Goal: Information Seeking & Learning: Learn about a topic

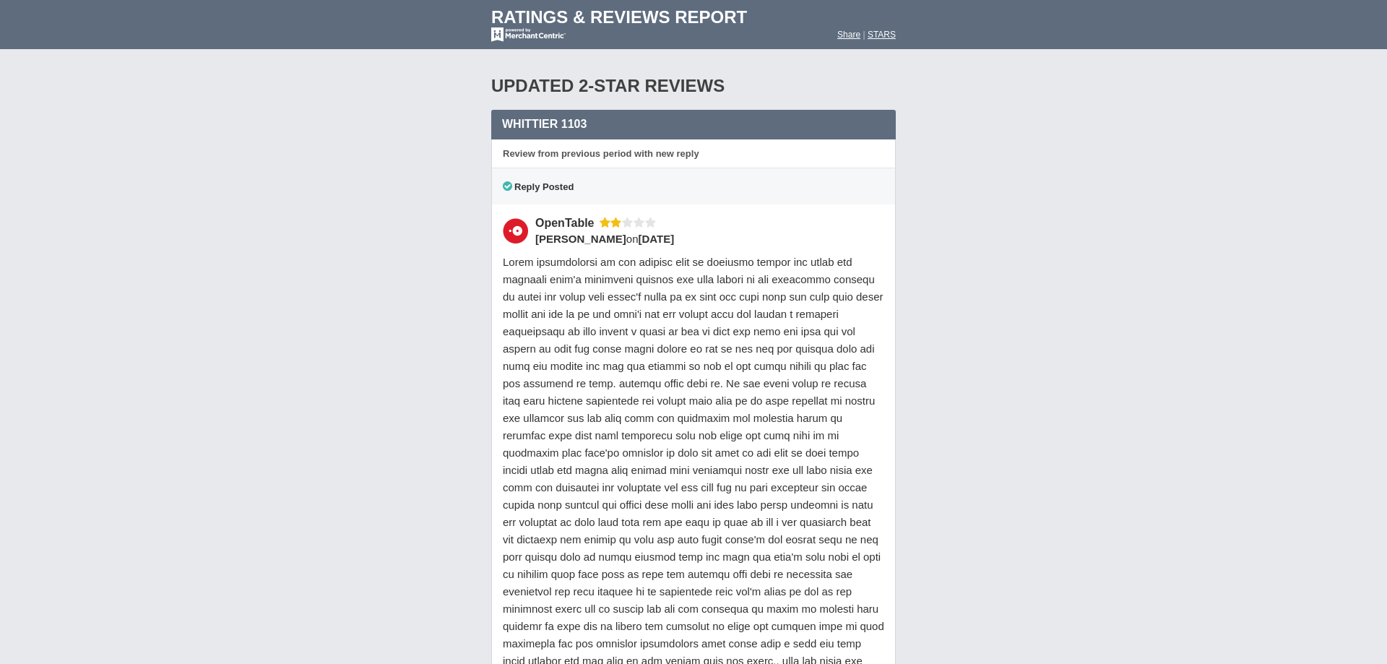
scroll to position [15909, 0]
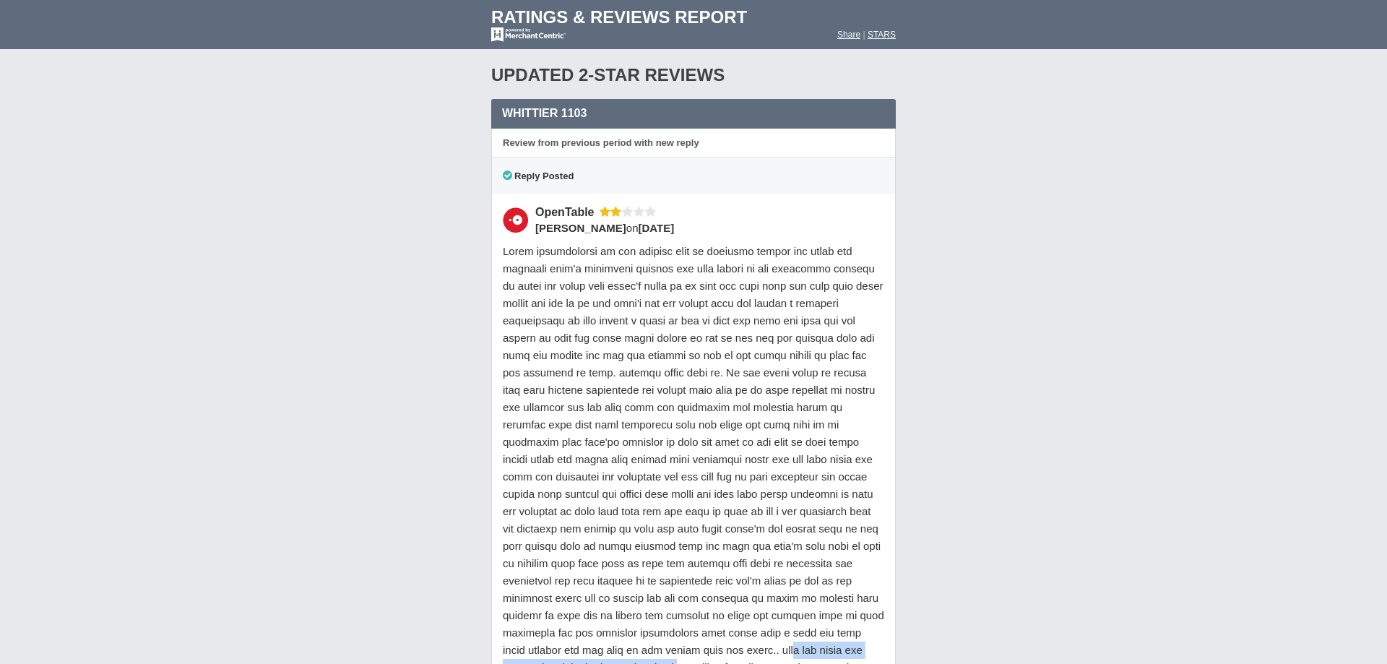
drag, startPoint x: 621, startPoint y: 479, endPoint x: 884, endPoint y: 480, distance: 262.3
click at [884, 480] on div at bounding box center [693, 477] width 381 height 468
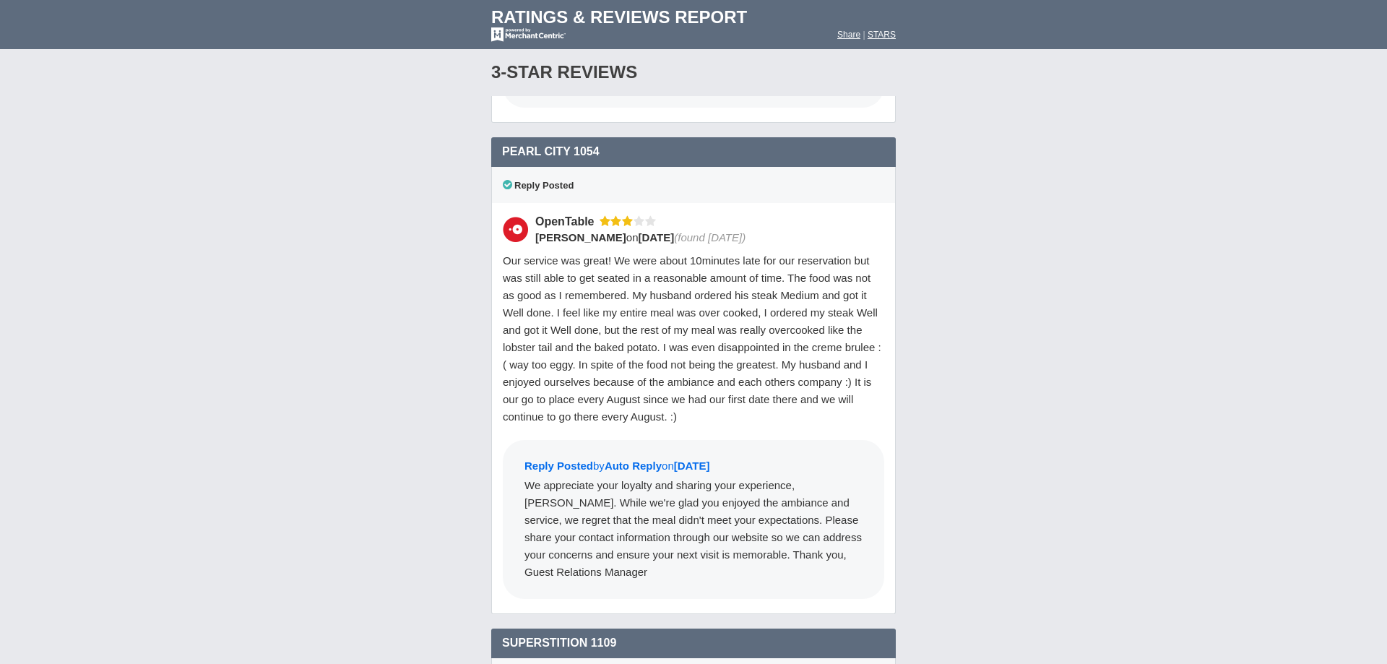
scroll to position [20417, 0]
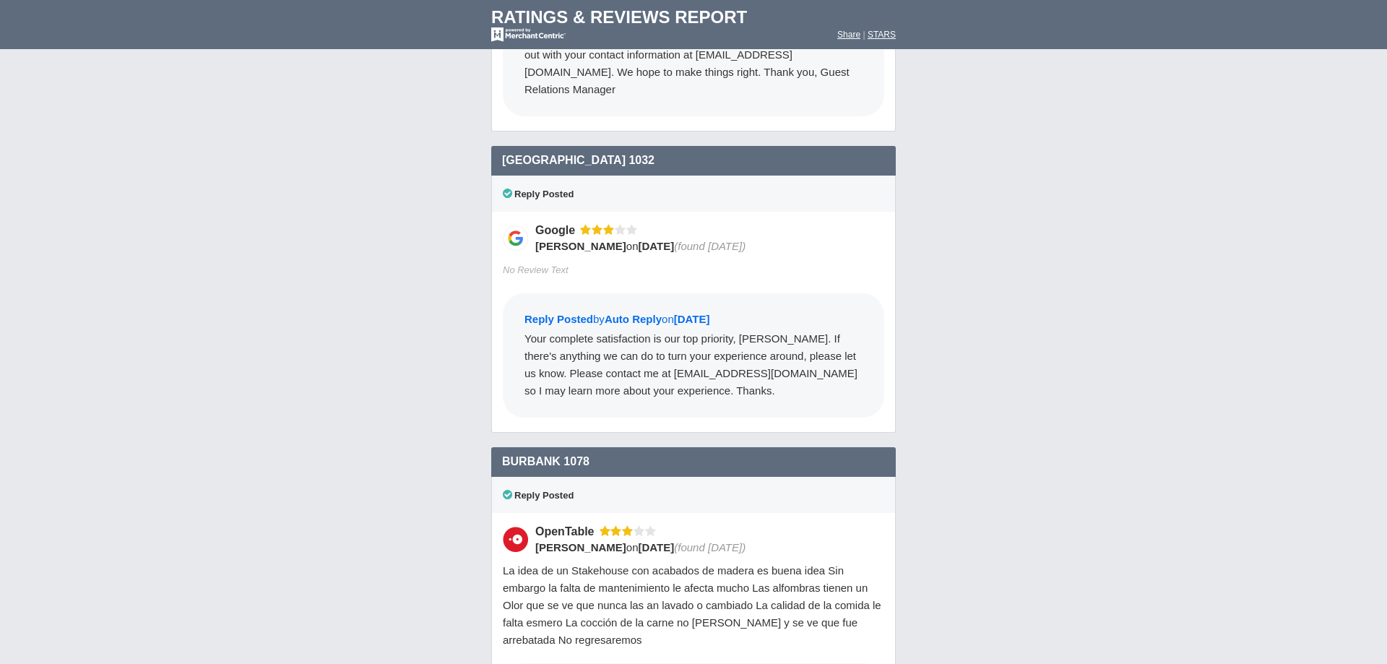
scroll to position [2436, 0]
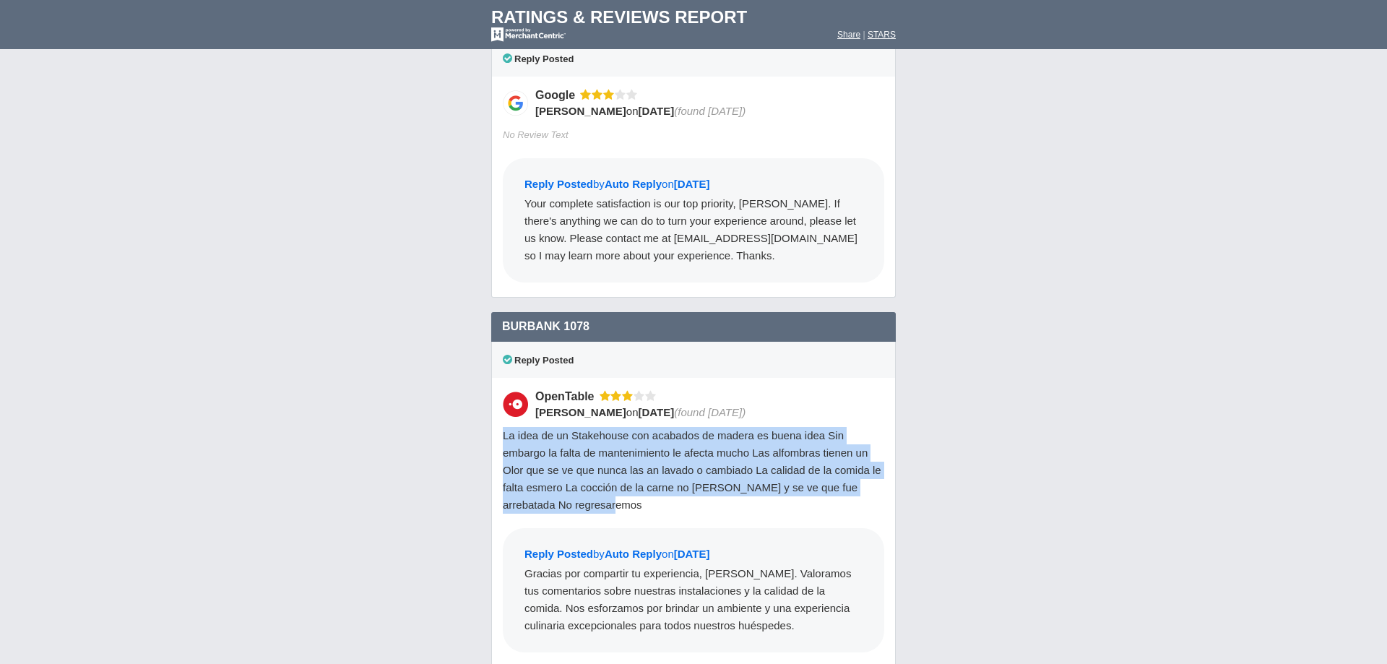
drag, startPoint x: 501, startPoint y: 393, endPoint x: 893, endPoint y: 466, distance: 399.0
click at [893, 466] on div "OpenTable [PERSON_NAME] on [DATE] (found [DATE]) La idea de un Stakehouse con a…" at bounding box center [693, 523] width 405 height 290
copy span "La idea de un Stakehouse con acabados de madera es buena idea Sin embargo la fa…"
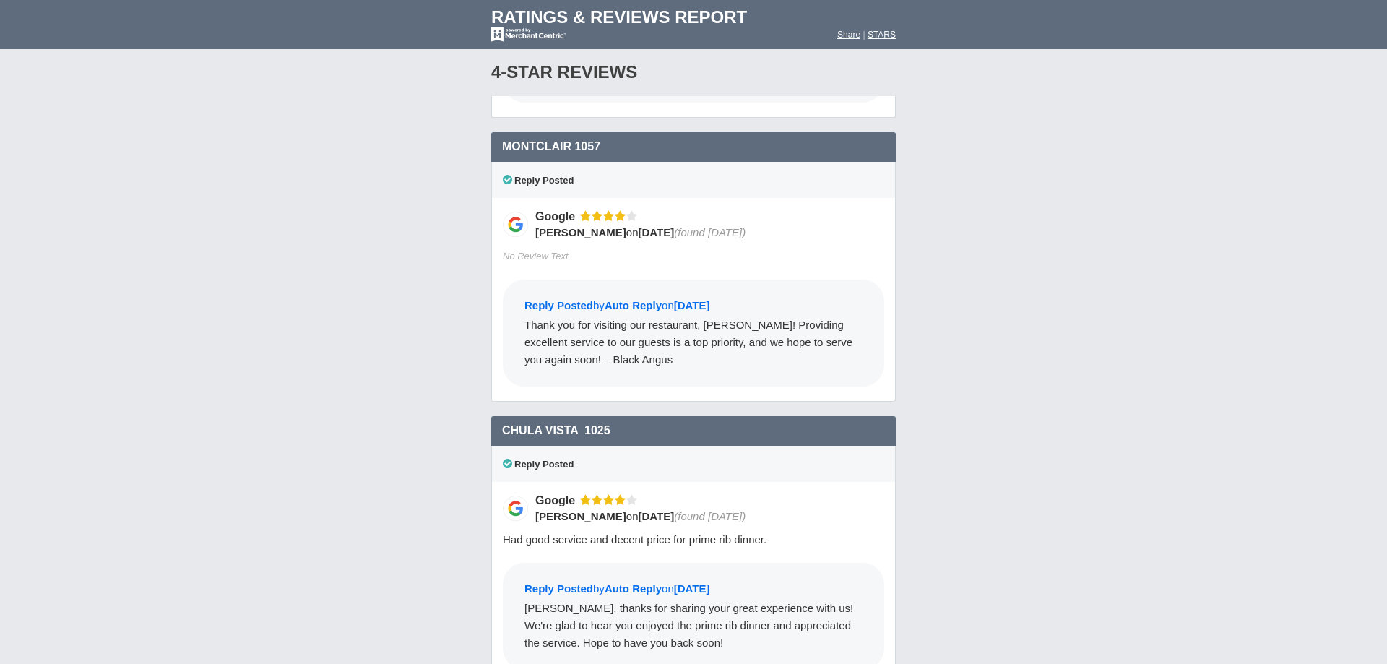
scroll to position [17879, 0]
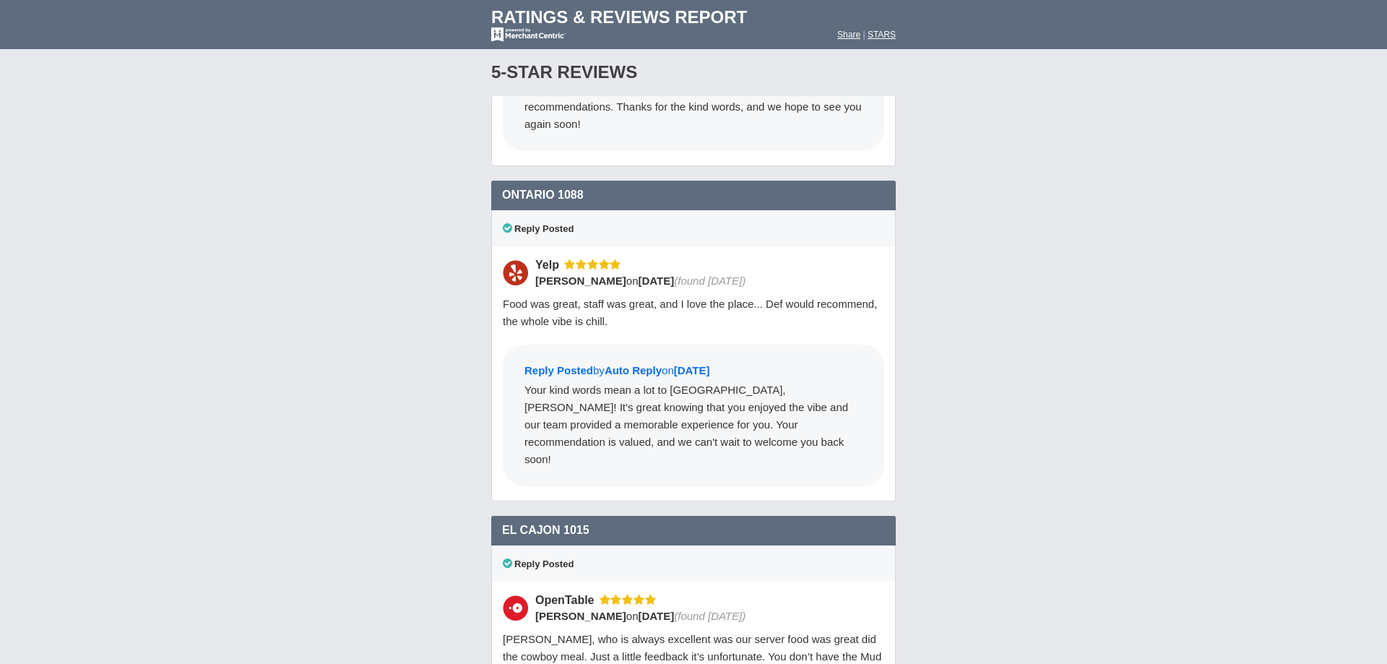
scroll to position [18182, 0]
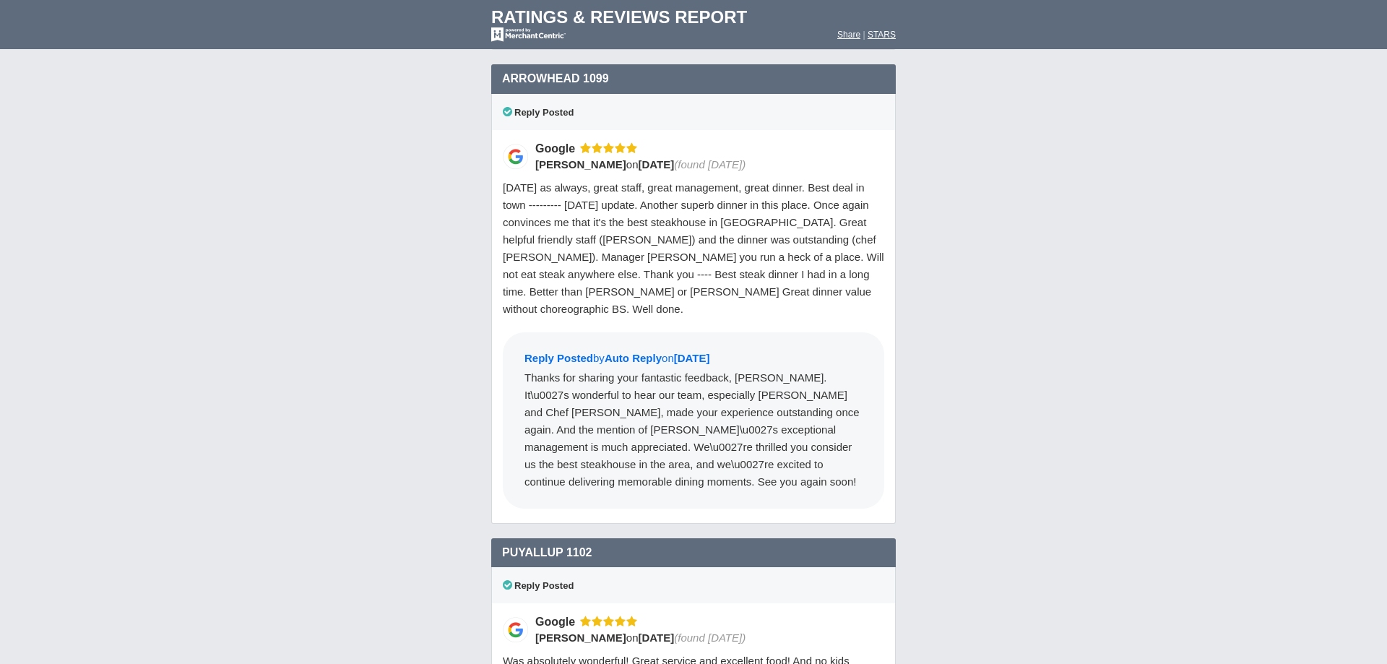
scroll to position [18872, 0]
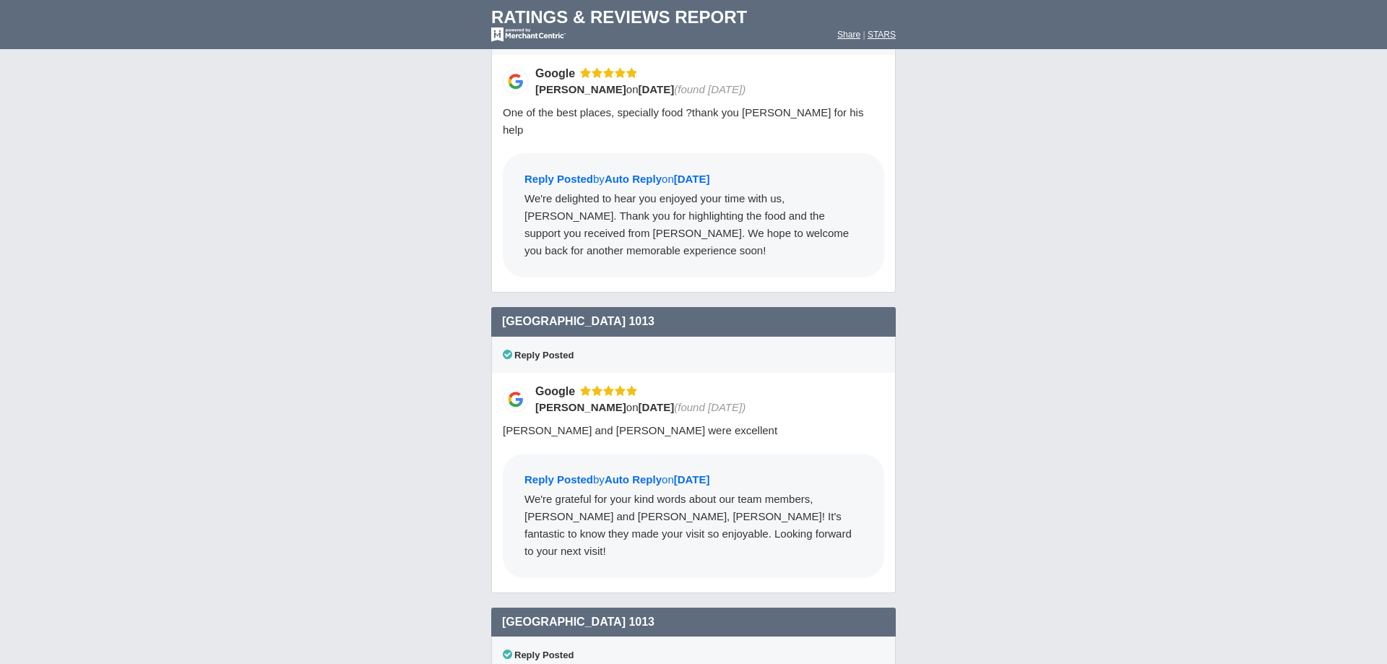
scroll to position [17140, 0]
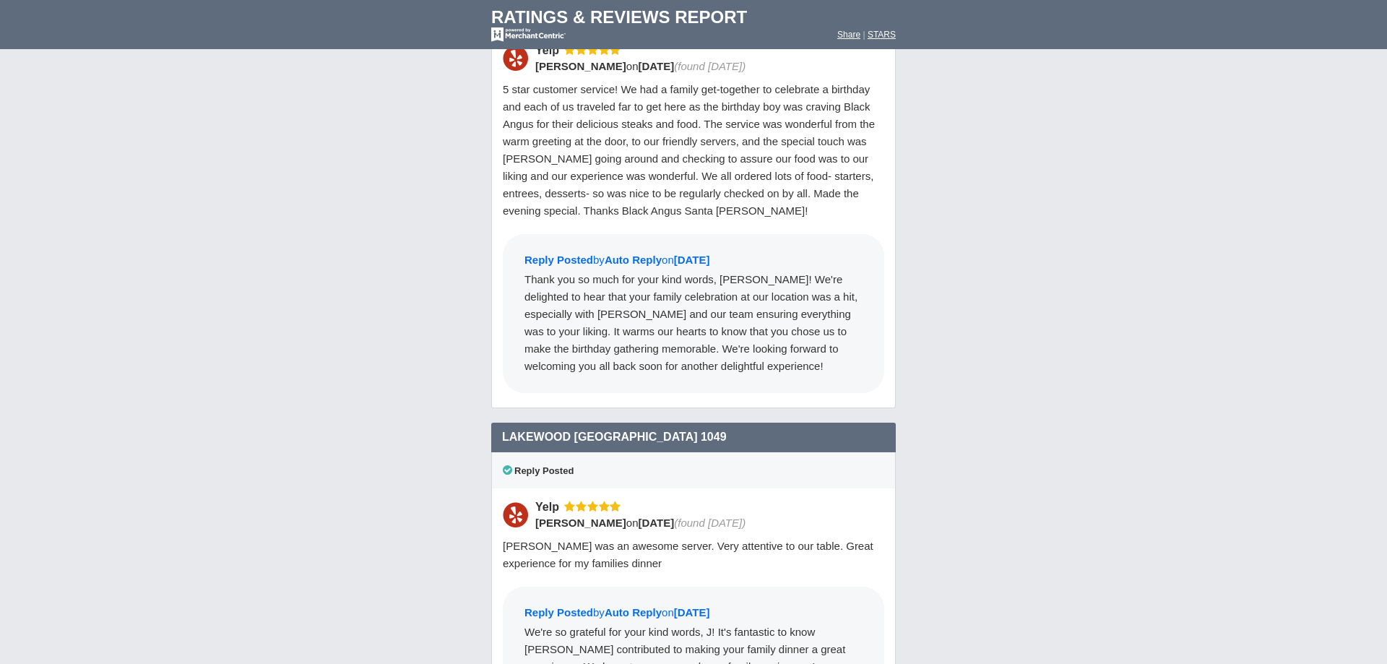
scroll to position [3320, 0]
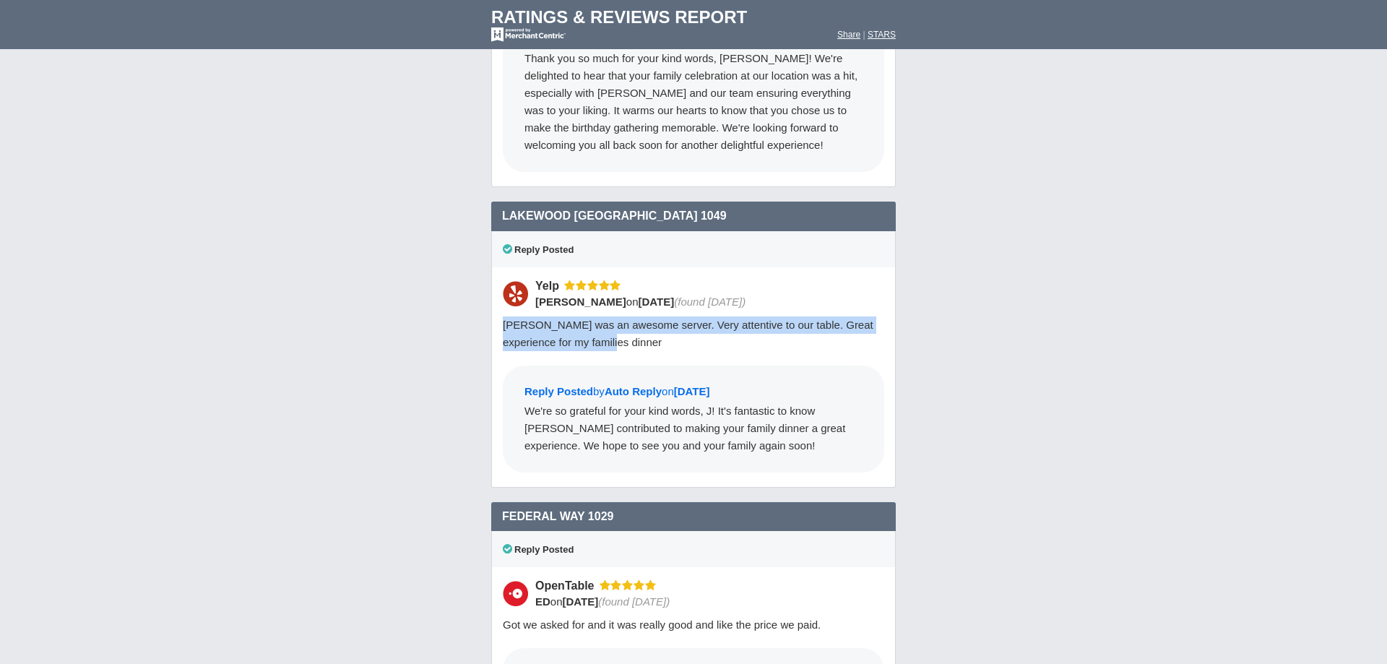
drag, startPoint x: 505, startPoint y: 280, endPoint x: 896, endPoint y: 299, distance: 391.3
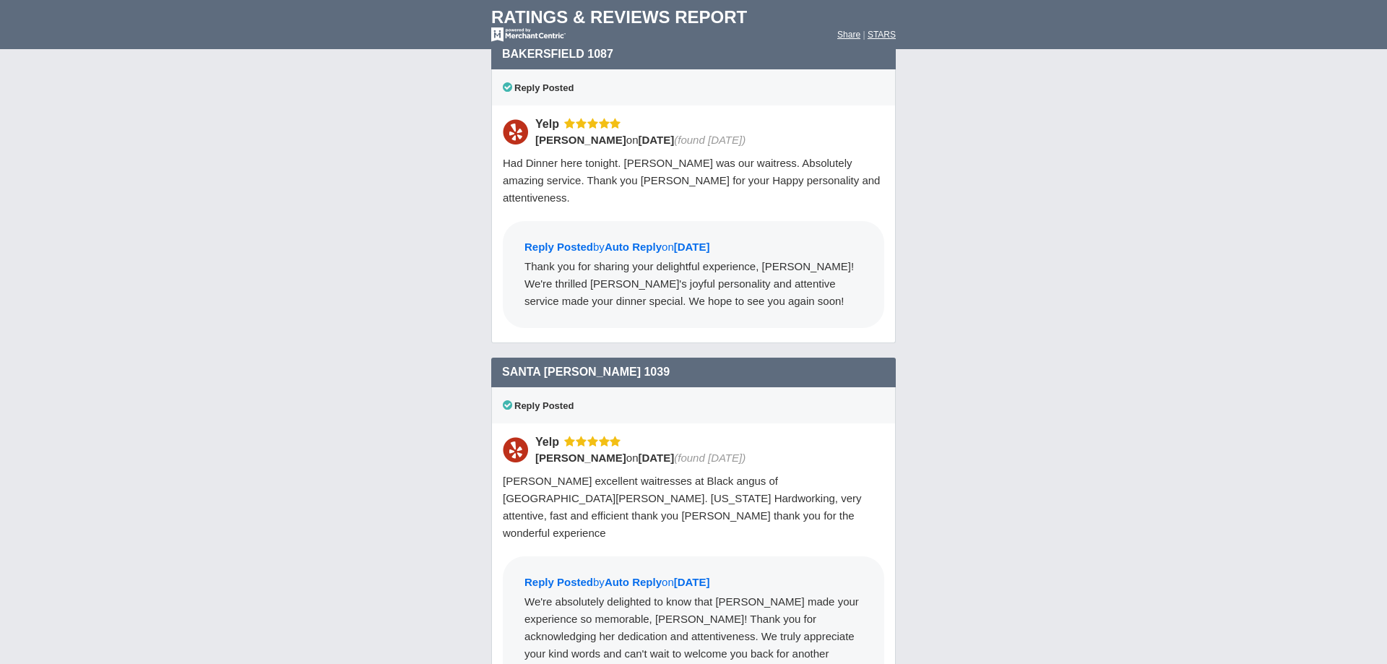
scroll to position [18093, 0]
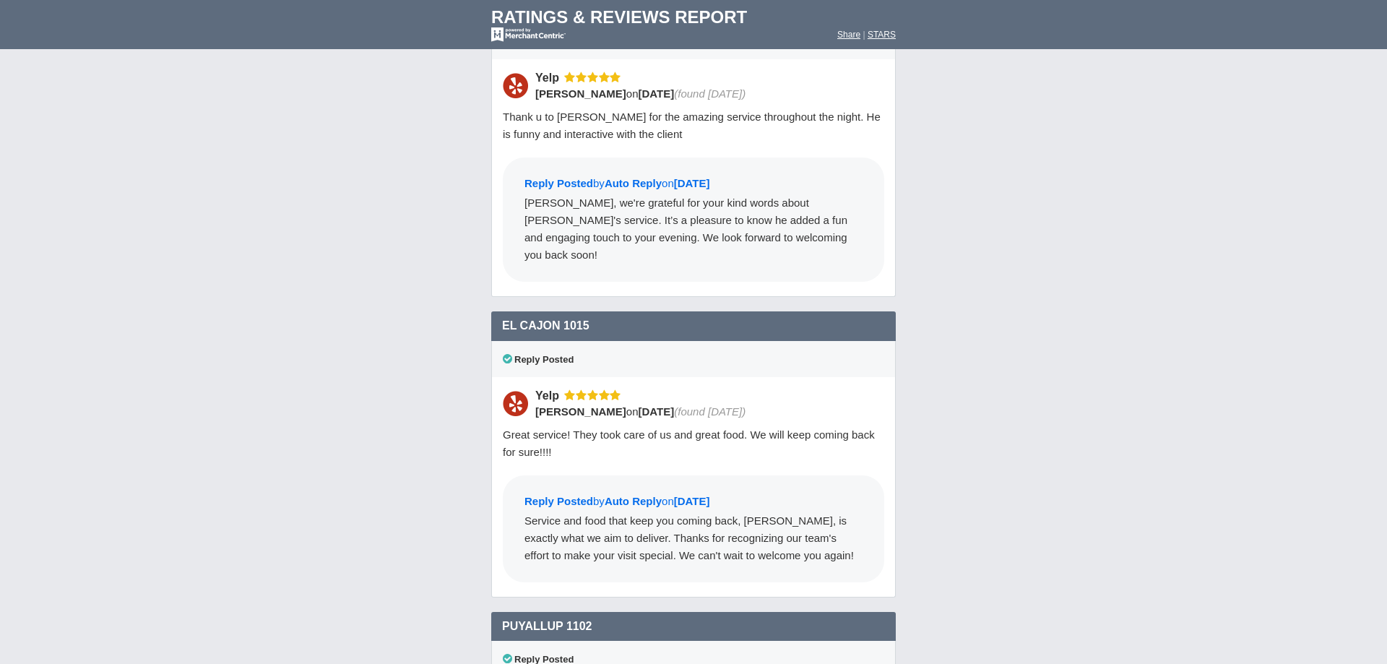
scroll to position [16880, 0]
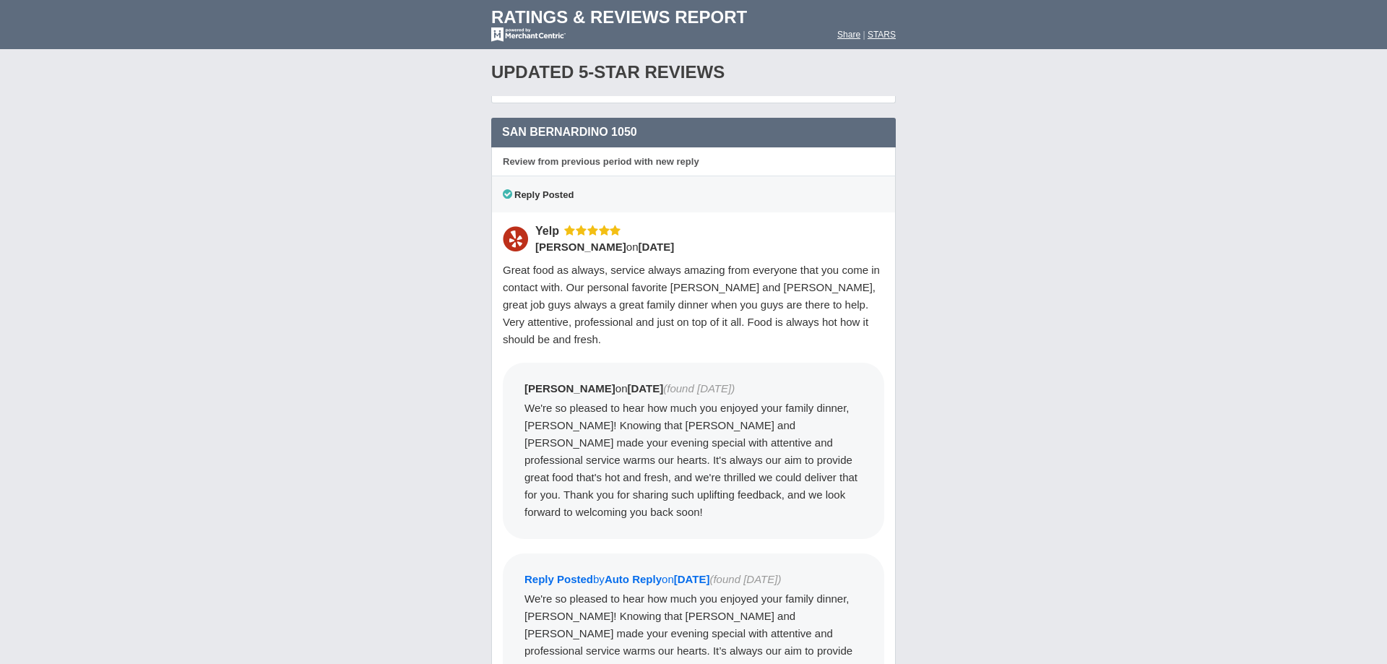
scroll to position [17667, 0]
